Goal: Use online tool/utility: Utilize a website feature to perform a specific function

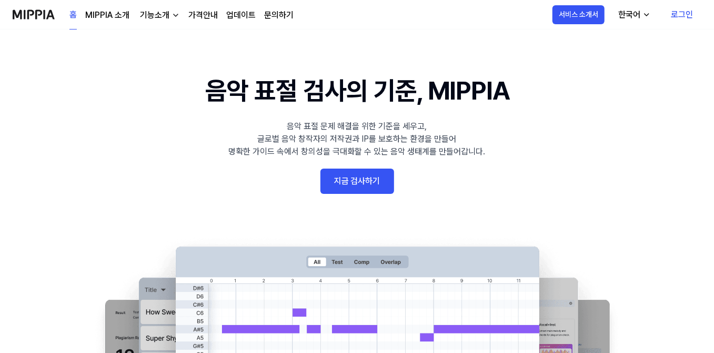
click at [377, 181] on link "지금 검사하기" at bounding box center [358, 180] width 74 height 25
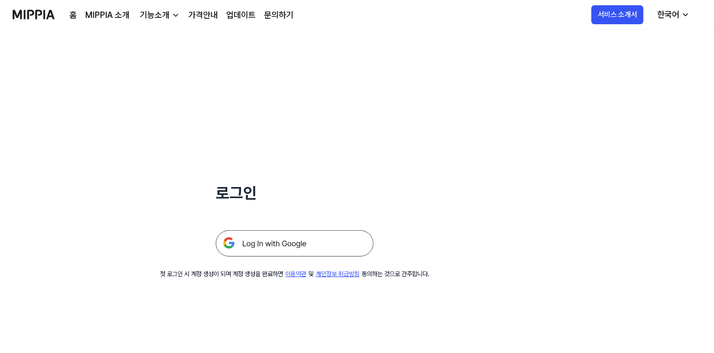
click at [315, 241] on img at bounding box center [295, 243] width 158 height 26
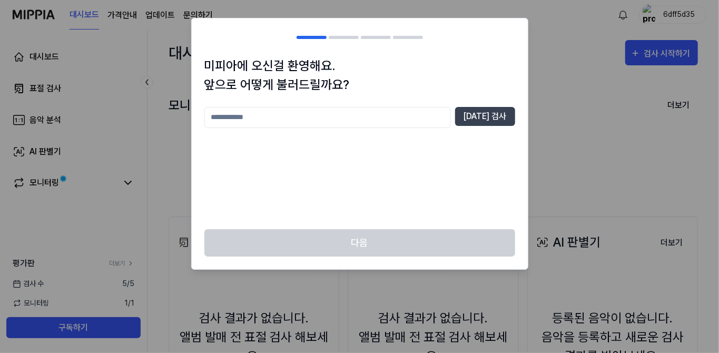
click at [434, 120] on input "text" at bounding box center [327, 117] width 246 height 21
type input "*********"
click at [494, 118] on button "[DATE] 검사" at bounding box center [485, 116] width 60 height 19
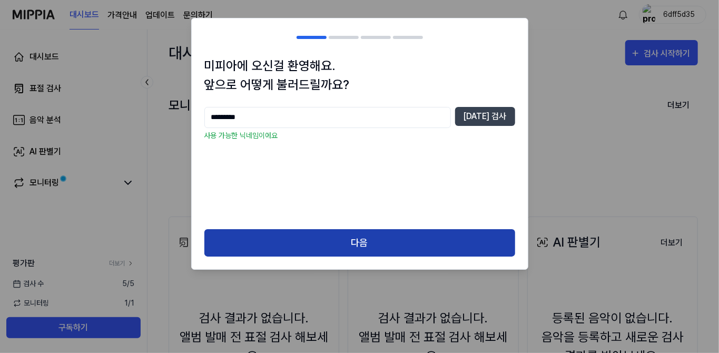
click at [313, 239] on button "다음" at bounding box center [359, 243] width 311 height 28
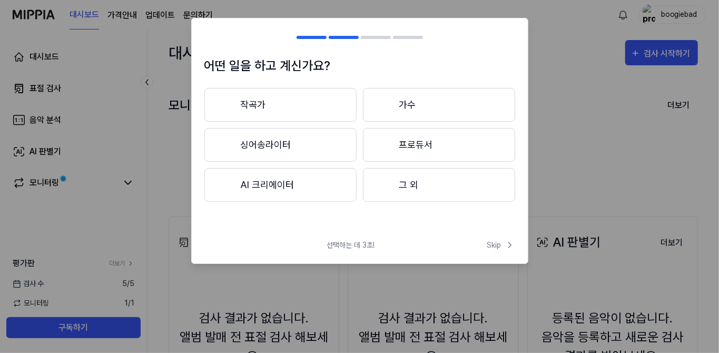
click at [326, 150] on button "싱어송라이터" at bounding box center [280, 145] width 152 height 34
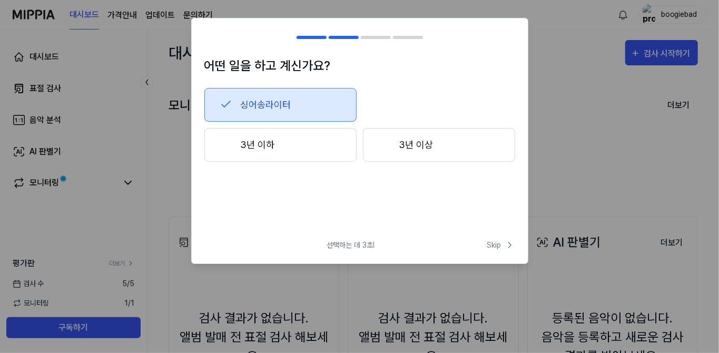
click at [419, 142] on button "3년 이상" at bounding box center [439, 145] width 152 height 34
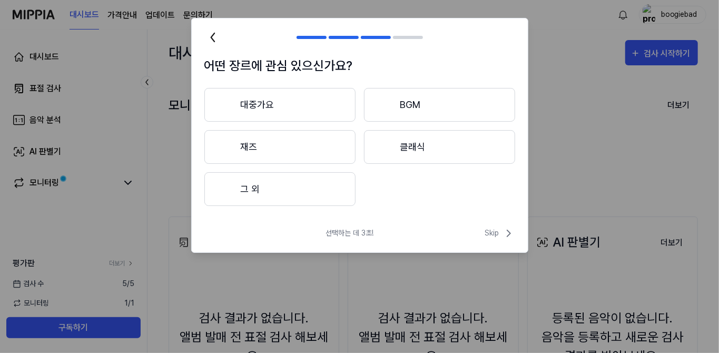
click at [311, 186] on button "그 외" at bounding box center [279, 189] width 151 height 34
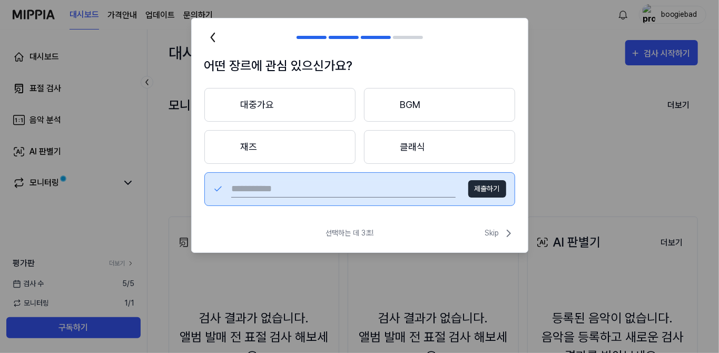
click at [365, 194] on input "text" at bounding box center [343, 189] width 224 height 17
type input "**********"
click at [494, 187] on button "제출하기" at bounding box center [487, 188] width 38 height 17
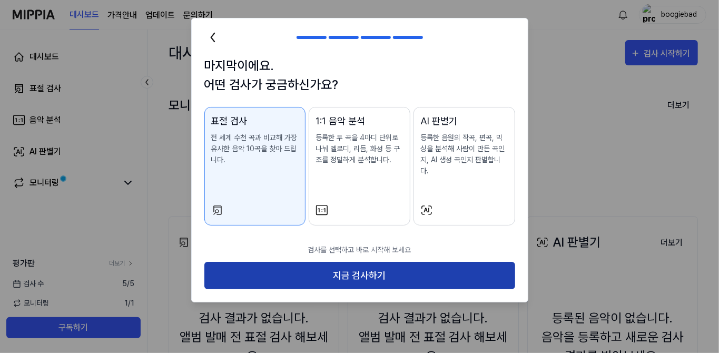
click at [358, 262] on button "지금 검사하기" at bounding box center [359, 276] width 311 height 28
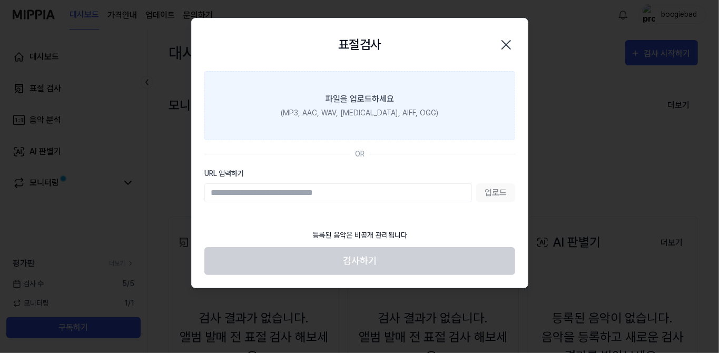
click at [379, 119] on label "파일을 업로드하세요 (MP3, AAC, WAV, FLAC, AIFF, OGG)" at bounding box center [359, 105] width 311 height 69
click at [0, 0] on input "파일을 업로드하세요 (MP3, AAC, WAV, FLAC, AIFF, OGG)" at bounding box center [0, 0] width 0 height 0
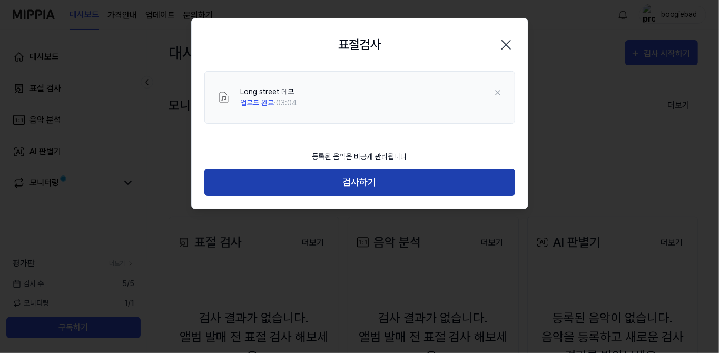
click at [390, 188] on button "검사하기" at bounding box center [359, 182] width 311 height 28
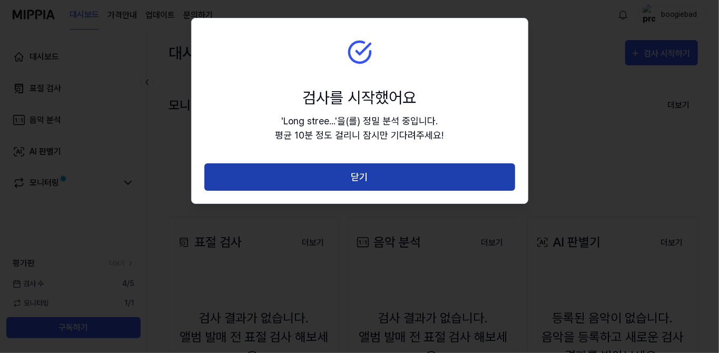
click at [386, 187] on button "닫기" at bounding box center [359, 177] width 311 height 28
